Goal: Task Accomplishment & Management: Use online tool/utility

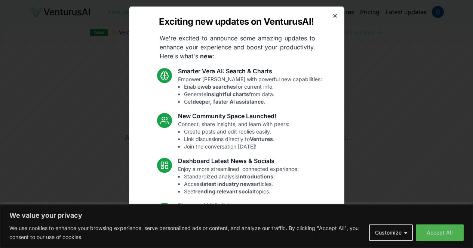
click at [332, 13] on icon "button" at bounding box center [335, 15] width 6 height 6
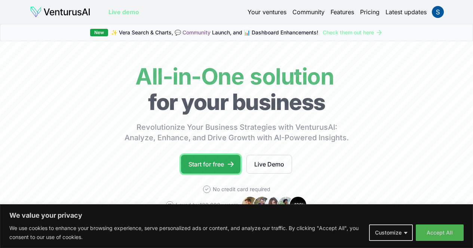
click at [220, 173] on link "Start for free" at bounding box center [210, 164] width 59 height 19
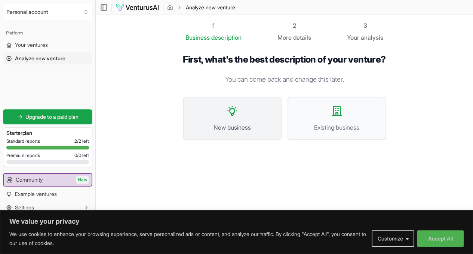
click at [271, 114] on button "New business" at bounding box center [232, 117] width 99 height 43
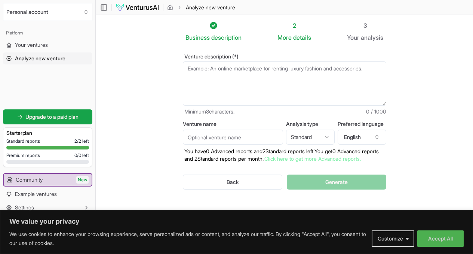
click at [228, 137] on input "Venture name" at bounding box center [233, 136] width 100 height 15
type input "Dating Differently"
click at [216, 81] on textarea "Venture description (*)" at bounding box center [284, 83] width 203 height 44
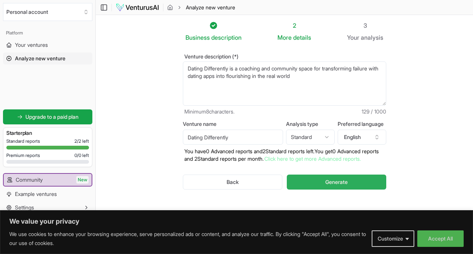
type textarea "Dating Differently is a coaching and community space for transforming failure w…"
click at [344, 179] on span "Generate" at bounding box center [336, 181] width 22 height 7
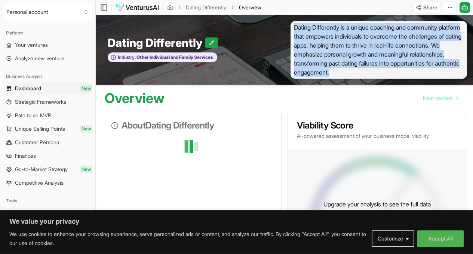
drag, startPoint x: 422, startPoint y: 74, endPoint x: 294, endPoint y: 23, distance: 137.3
click at [294, 23] on span "Dating Differently is a unique coaching and community platform that empowers in…" at bounding box center [379, 50] width 177 height 58
copy span "Dating Differently is a unique coaching and community platform that empowers in…"
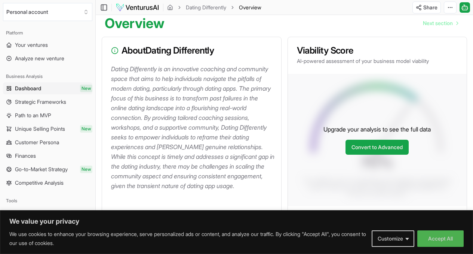
scroll to position [112, 0]
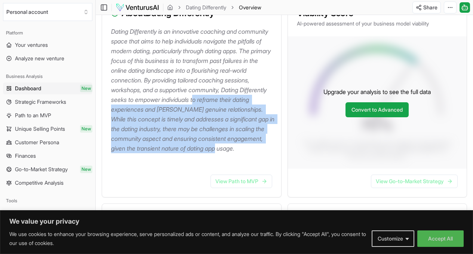
drag, startPoint x: 205, startPoint y: 160, endPoint x: 141, endPoint y: 96, distance: 90.4
click at [142, 100] on p "Dating Differently is an innovative coaching and community space that aims to h…" at bounding box center [193, 90] width 164 height 126
click at [132, 76] on p "Dating Differently is an innovative coaching and community space that aims to h…" at bounding box center [193, 90] width 164 height 126
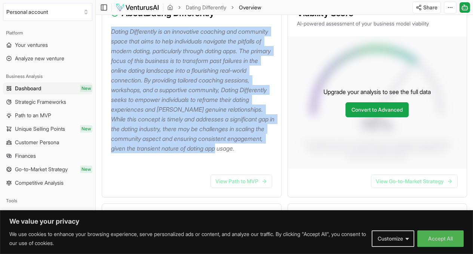
drag, startPoint x: 111, startPoint y: 31, endPoint x: 223, endPoint y: 167, distance: 175.7
click at [223, 167] on div "Dating Differently is an innovative coaching and community space that aims to h…" at bounding box center [191, 98] width 179 height 142
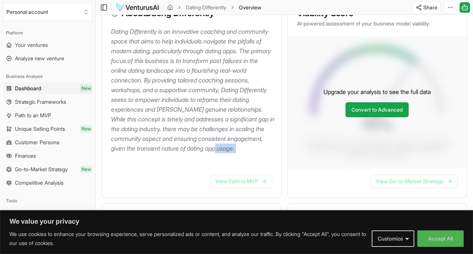
click at [223, 167] on div "Dating Differently is an innovative coaching and community space that aims to h…" at bounding box center [191, 98] width 179 height 142
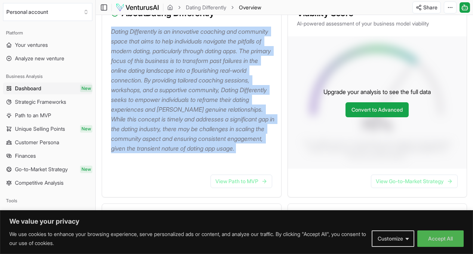
click at [223, 167] on div "Dating Differently is an innovative coaching and community space that aims to h…" at bounding box center [191, 98] width 179 height 142
copy p "Dating Differently is an innovative coaching and community space that aims to h…"
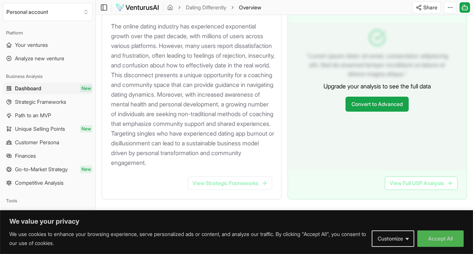
scroll to position [785, 0]
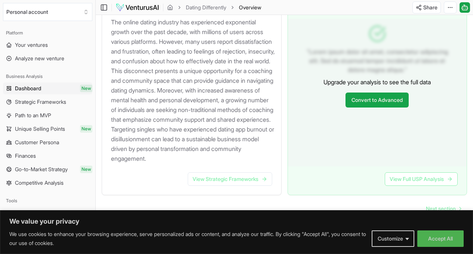
click at [188, 163] on p "The online dating industry has experienced exponential growth over the past dec…" at bounding box center [193, 90] width 164 height 146
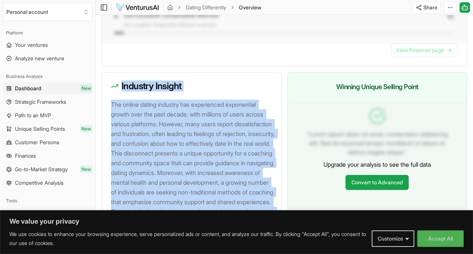
scroll to position [673, 0]
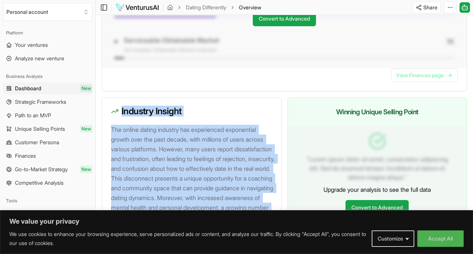
drag, startPoint x: 190, startPoint y: 166, endPoint x: 140, endPoint y: 94, distance: 88.3
copy div "Industry Insight The online dating industry has experienced exponential growth …"
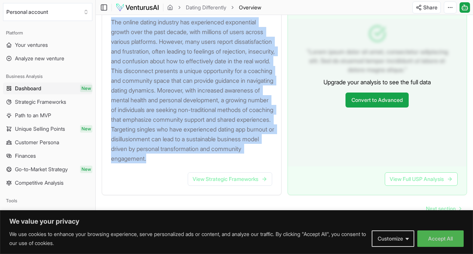
scroll to position [803, 0]
click at [433, 205] on span "Next section" at bounding box center [441, 208] width 30 height 7
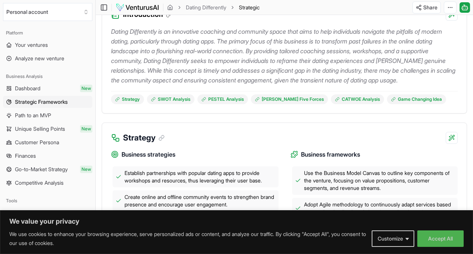
scroll to position [75, 0]
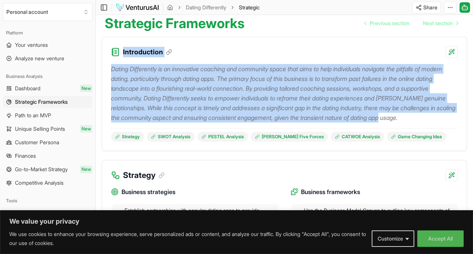
drag, startPoint x: 177, startPoint y: 134, endPoint x: 98, endPoint y: 51, distance: 115.3
copy div "Introduction Dating Differently is an innovative coaching and community space t…"
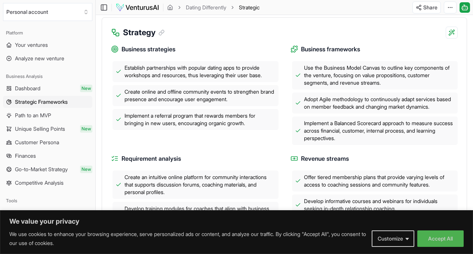
scroll to position [224, 0]
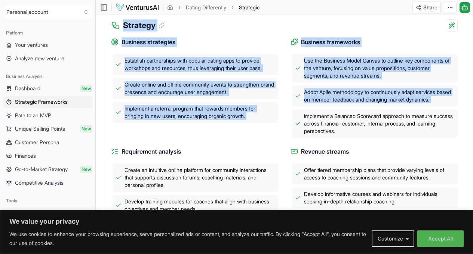
drag, startPoint x: 120, startPoint y: 28, endPoint x: 284, endPoint y: 136, distance: 196.6
click at [284, 136] on div "Strategy Business strategies Establish partnerships with popular dating apps to…" at bounding box center [284, 129] width 365 height 239
click at [278, 137] on div "Business strategies Establish partnerships with popular dating apps to provide …" at bounding box center [284, 135] width 347 height 208
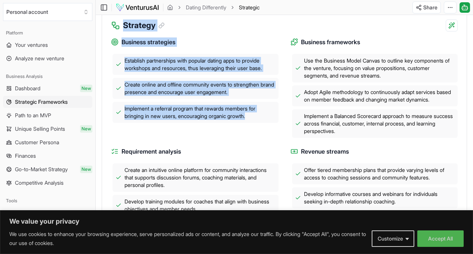
drag, startPoint x: 125, startPoint y: 39, endPoint x: 253, endPoint y: 130, distance: 157.1
click at [253, 130] on div "Strategy Business strategies Establish partnerships with popular dating apps to…" at bounding box center [284, 129] width 365 height 239
click at [253, 120] on span "Implement a referral program that rewards members for bringing in new users, en…" at bounding box center [200, 112] width 151 height 15
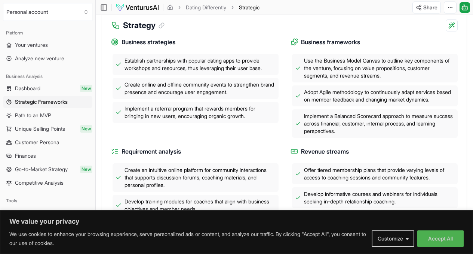
click at [252, 120] on span "Implement a referral program that rewards members for bringing in new users, en…" at bounding box center [200, 112] width 151 height 15
drag, startPoint x: 250, startPoint y: 128, endPoint x: 244, endPoint y: 127, distance: 6.4
click at [249, 120] on span "Implement a referral program that rewards members for bringing in new users, en…" at bounding box center [200, 112] width 151 height 15
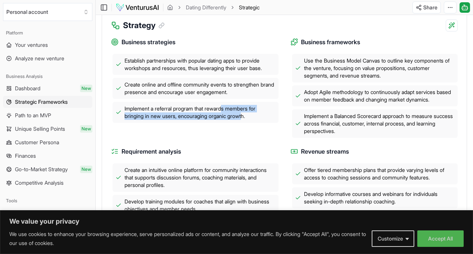
drag, startPoint x: 244, startPoint y: 127, endPoint x: 205, endPoint y: 104, distance: 44.8
click at [221, 119] on span "Implement a referral program that rewards members for bringing in new users, en…" at bounding box center [200, 112] width 151 height 15
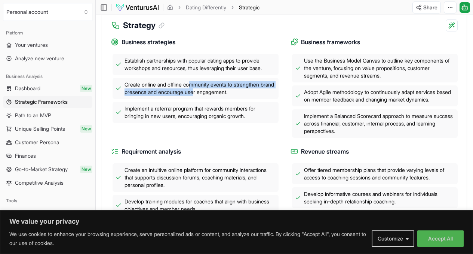
drag, startPoint x: 205, startPoint y: 104, endPoint x: 192, endPoint y: 89, distance: 20.2
click at [192, 89] on div "Establish partnerships with popular dating apps to provide workshops and resour…" at bounding box center [195, 88] width 168 height 69
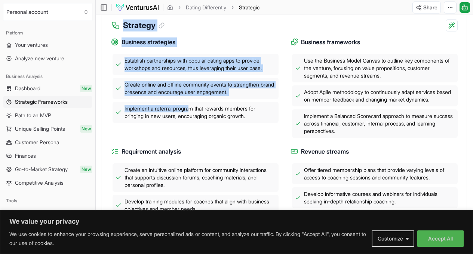
drag, startPoint x: 123, startPoint y: 35, endPoint x: 203, endPoint y: 123, distance: 118.6
click at [195, 119] on div "Strategy Business strategies Establish partnerships with popular dating apps to…" at bounding box center [284, 129] width 365 height 239
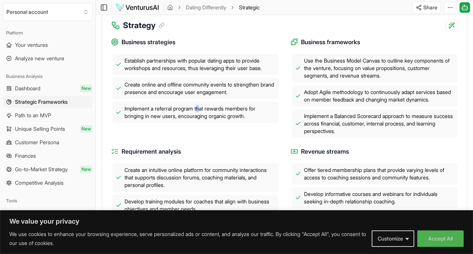
click at [203, 120] on span "Implement a referral program that rewards members for bringing in new users, en…" at bounding box center [200, 112] width 151 height 15
click at [221, 120] on span "Implement a referral program that rewards members for bringing in new users, en…" at bounding box center [200, 112] width 151 height 15
click at [219, 138] on div "Business strategies Establish partnerships with popular dating apps to provide …" at bounding box center [195, 87] width 168 height 100
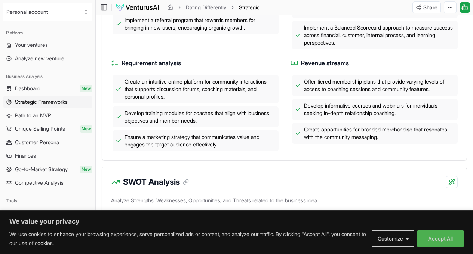
scroll to position [337, 0]
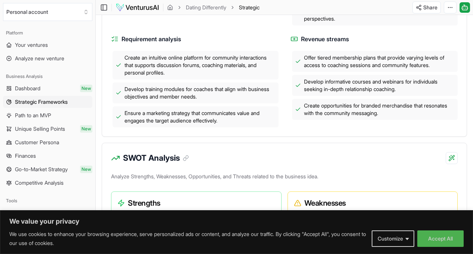
click at [463, 136] on div "Business strategies Establish partnerships with popular dating apps to provide …" at bounding box center [284, 27] width 365 height 217
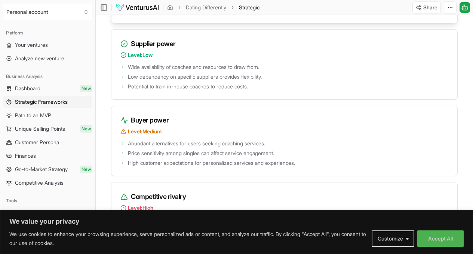
scroll to position [1204, 0]
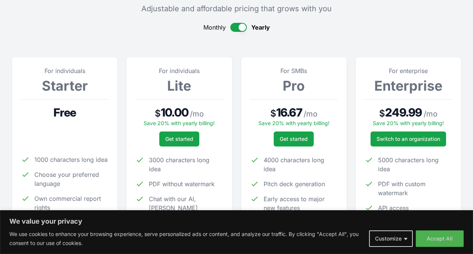
scroll to position [75, 0]
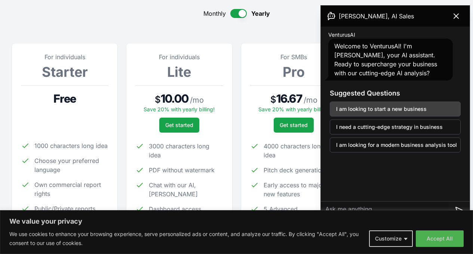
click at [398, 108] on button "I am looking to start a new business" at bounding box center [395, 108] width 131 height 15
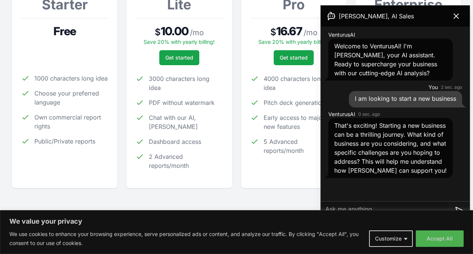
scroll to position [150, 0]
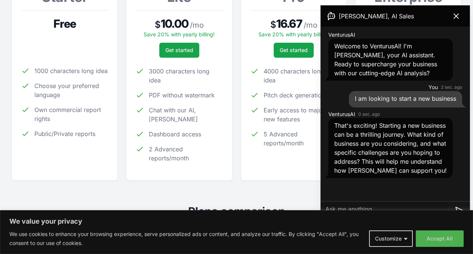
click at [341, 206] on textarea at bounding box center [385, 210] width 128 height 18
type textarea "Dating Differently"
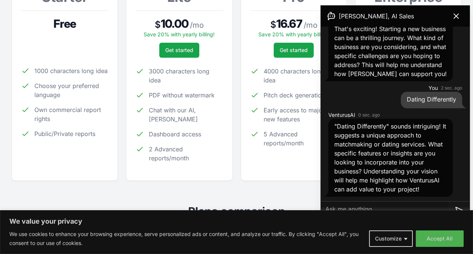
scroll to position [114, 0]
click at [362, 208] on textarea at bounding box center [385, 210] width 128 height 18
type textarea "Coaching and Community"
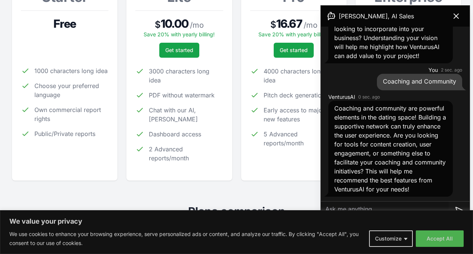
scroll to position [257, 0]
click at [357, 208] on textarea at bounding box center [385, 210] width 128 height 18
type textarea "Differentiation, unique USP"
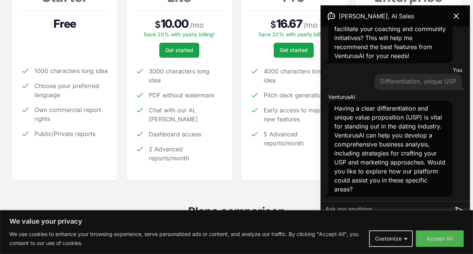
scroll to position [390, 0]
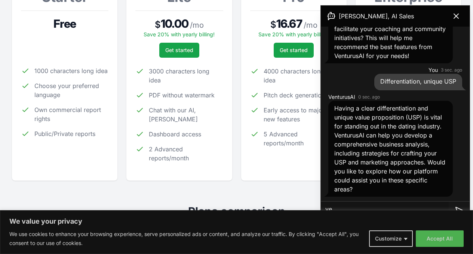
type textarea "yes"
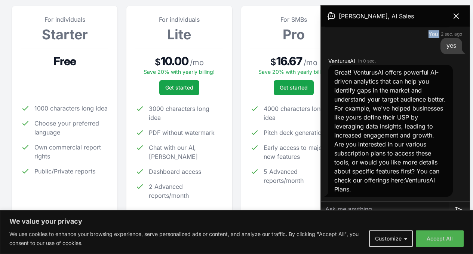
scroll to position [561, 0]
drag, startPoint x: 423, startPoint y: 18, endPoint x: 440, endPoint y: 41, distance: 29.0
click at [440, 41] on div "[PERSON_NAME], AI Sales VenturusAI Welcome to VenturusAI! I'm [PERSON_NAME], yo…" at bounding box center [395, 118] width 149 height 224
click at [455, 18] on icon at bounding box center [456, 16] width 9 height 9
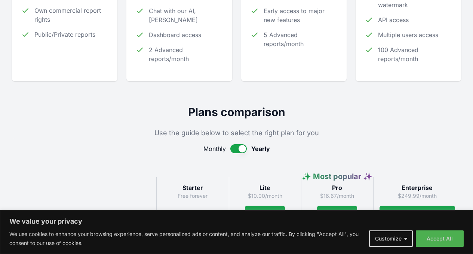
scroll to position [262, 0]
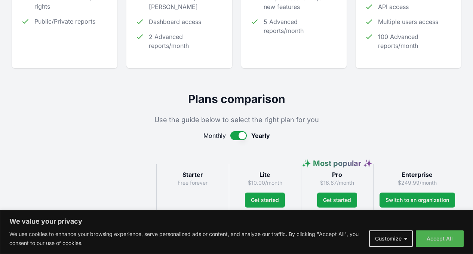
click at [237, 140] on button "button" at bounding box center [238, 135] width 16 height 9
click at [235, 140] on button "button" at bounding box center [238, 135] width 16 height 9
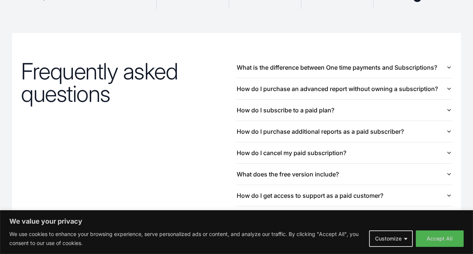
scroll to position [817, 0]
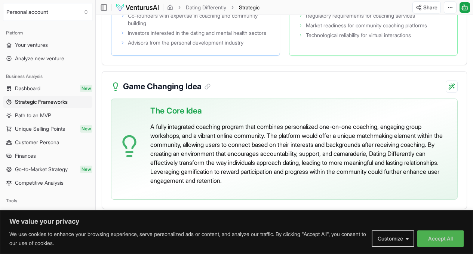
scroll to position [1733, 0]
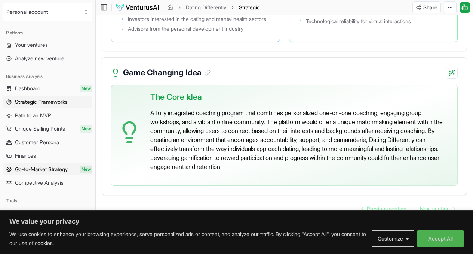
click at [39, 168] on span "Go-to-Market Strategy" at bounding box center [41, 168] width 53 height 7
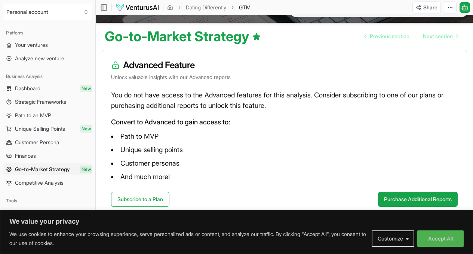
scroll to position [71, 0]
click at [45, 130] on span "Unique Selling Points" at bounding box center [40, 128] width 50 height 7
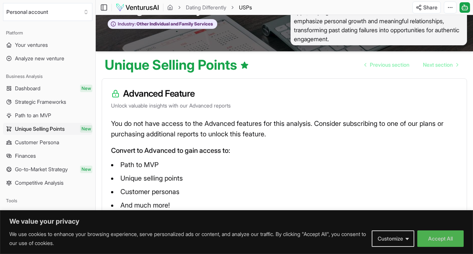
scroll to position [71, 0]
